Goal: Task Accomplishment & Management: Use online tool/utility

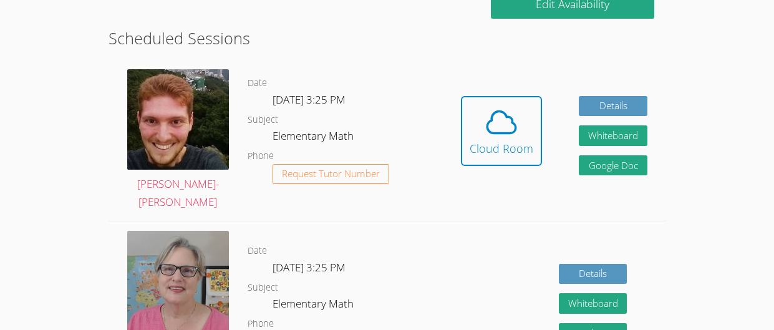
scroll to position [333, 0]
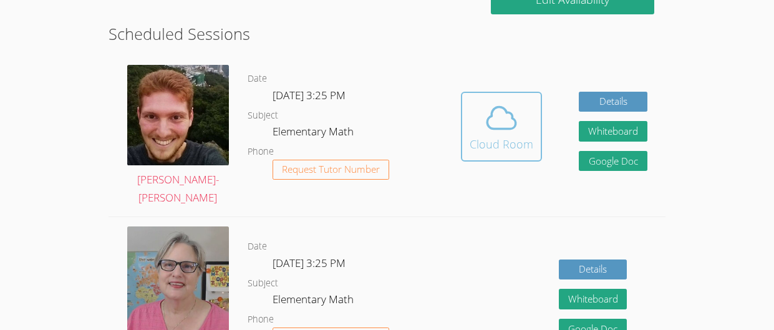
click at [500, 115] on icon at bounding box center [501, 117] width 35 height 35
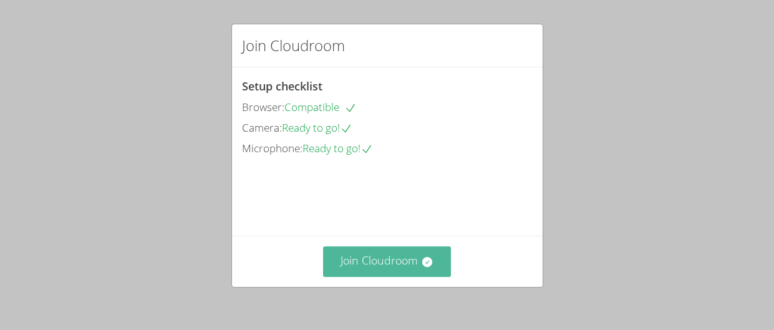
click at [388, 260] on button "Join Cloudroom" at bounding box center [387, 261] width 128 height 31
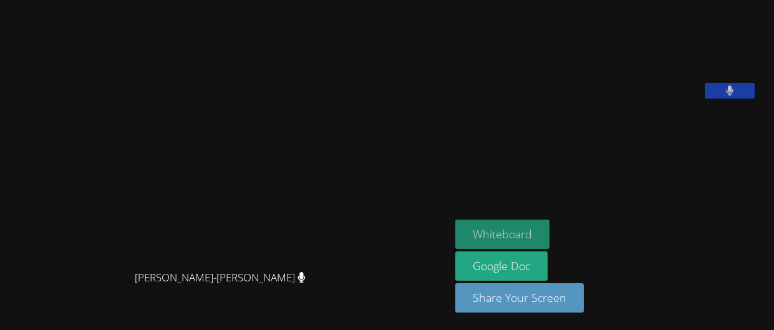
click at [527, 229] on button "Whiteboard" at bounding box center [503, 234] width 94 height 29
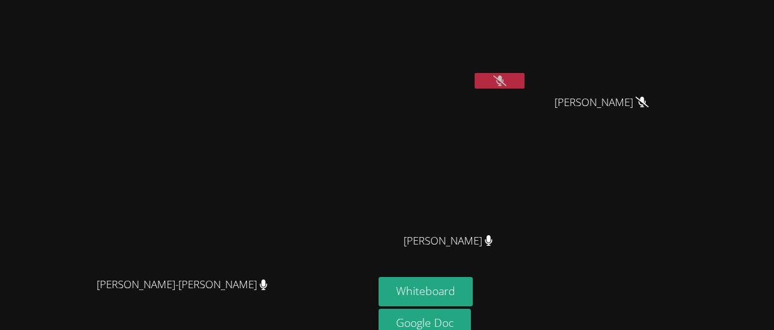
click at [525, 86] on button at bounding box center [500, 81] width 50 height 16
